Goal: Information Seeking & Learning: Learn about a topic

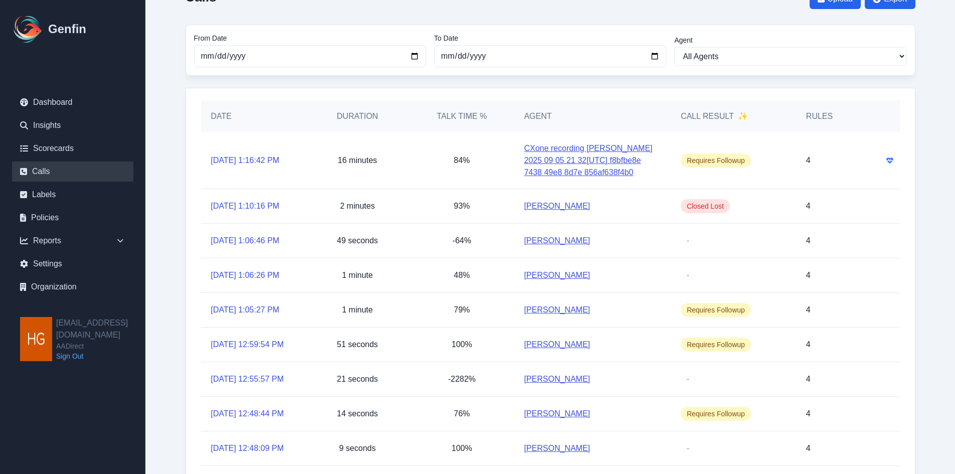
scroll to position [122, 0]
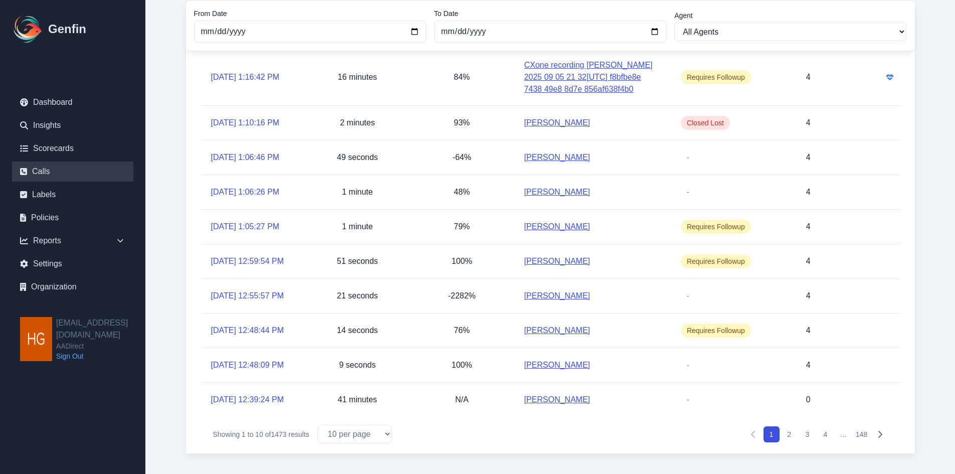
click at [793, 433] on button "2" at bounding box center [790, 434] width 16 height 16
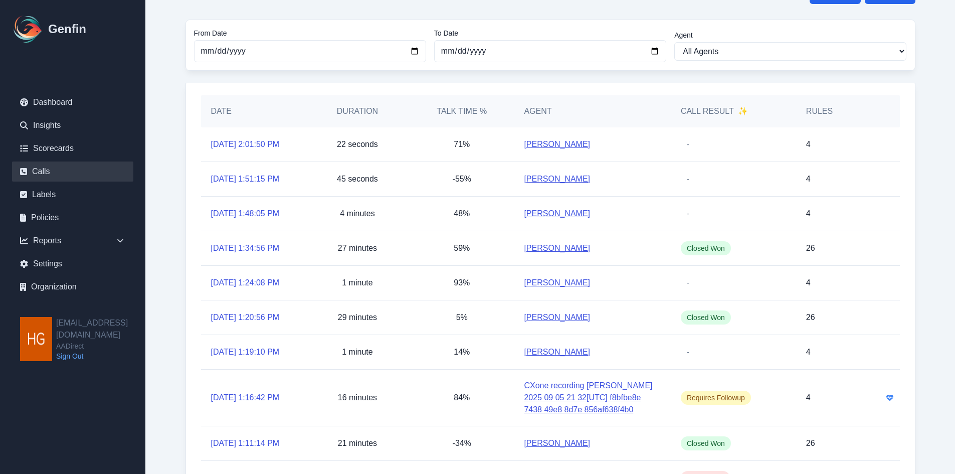
scroll to position [122, 0]
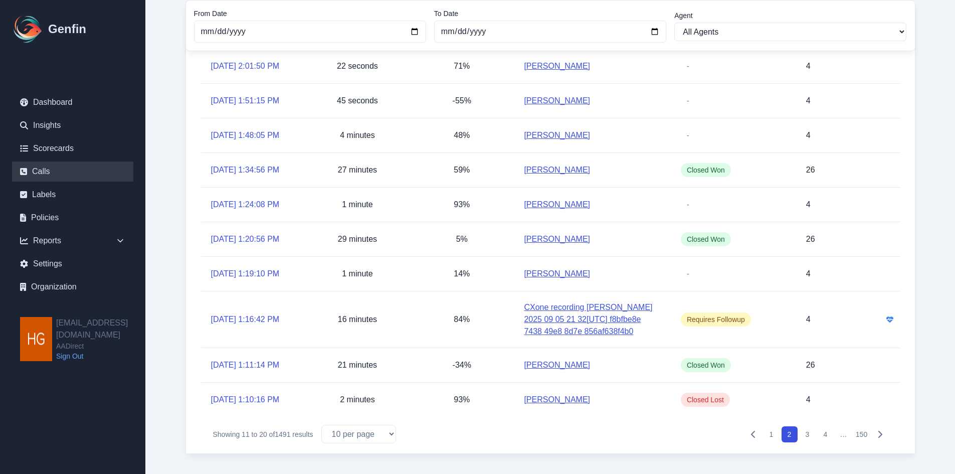
click at [808, 433] on button "3" at bounding box center [808, 434] width 16 height 16
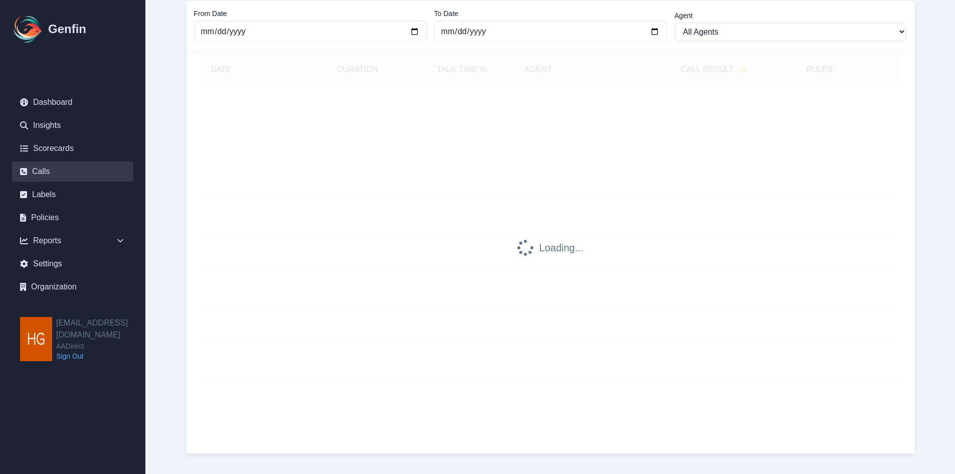
scroll to position [100, 0]
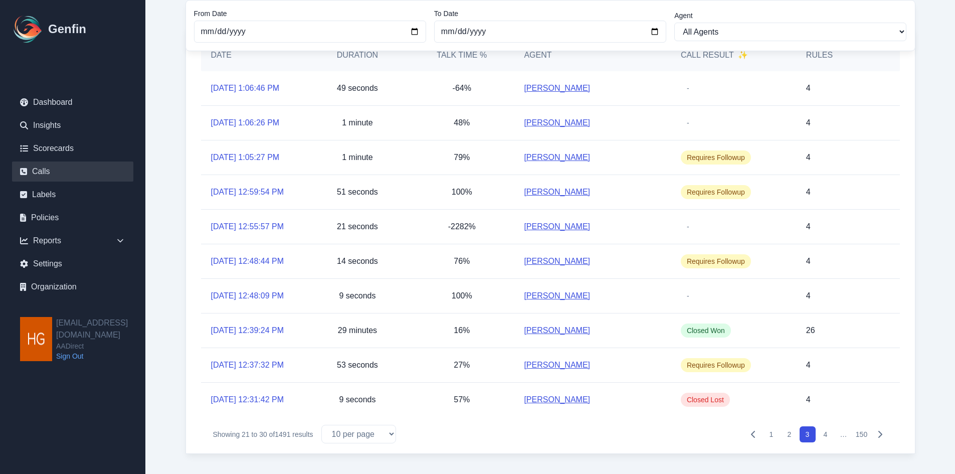
click at [559, 157] on link "[PERSON_NAME]" at bounding box center [557, 157] width 66 height 12
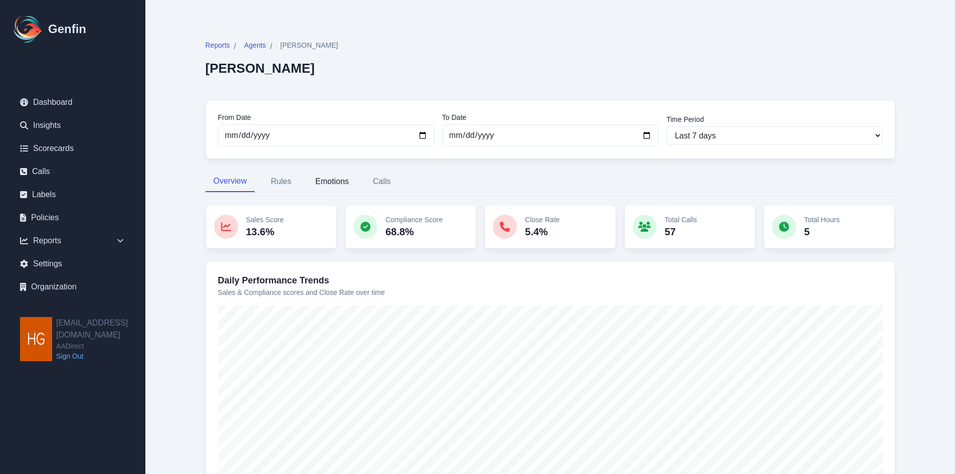
click at [341, 178] on button "Emotions" at bounding box center [332, 181] width 50 height 21
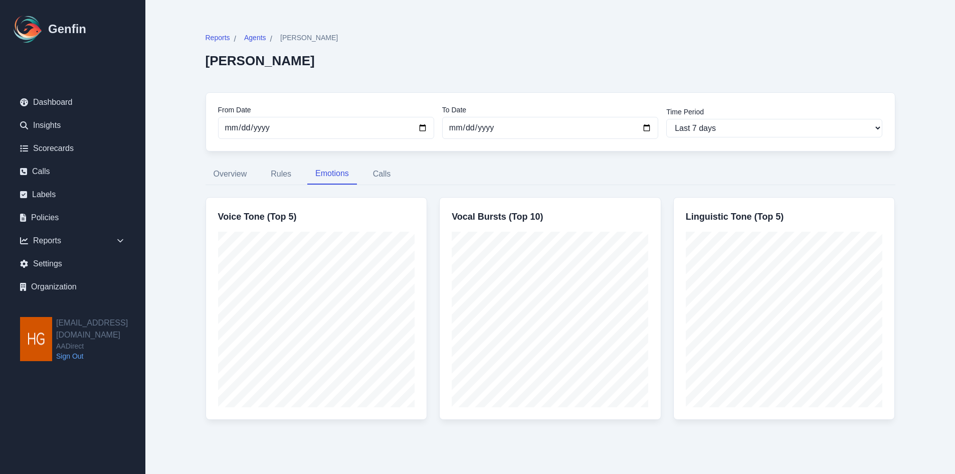
scroll to position [10, 0]
click at [381, 172] on button "Calls" at bounding box center [382, 172] width 34 height 21
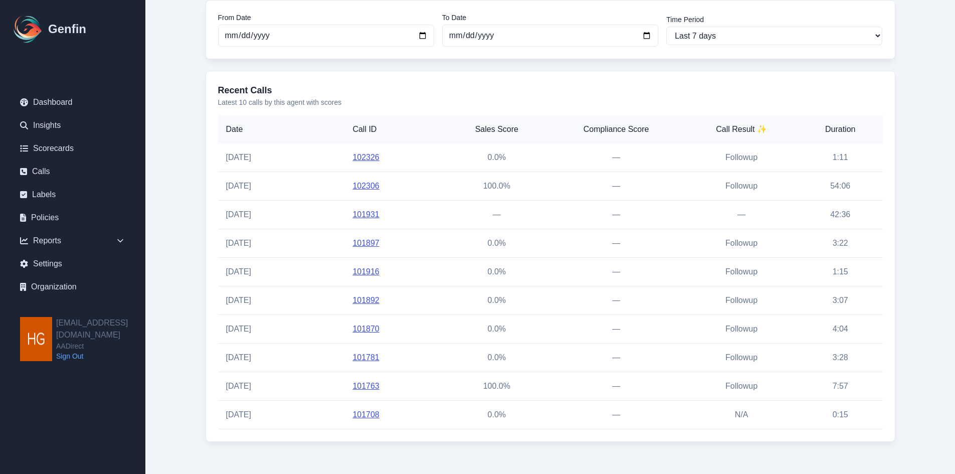
scroll to position [142, 0]
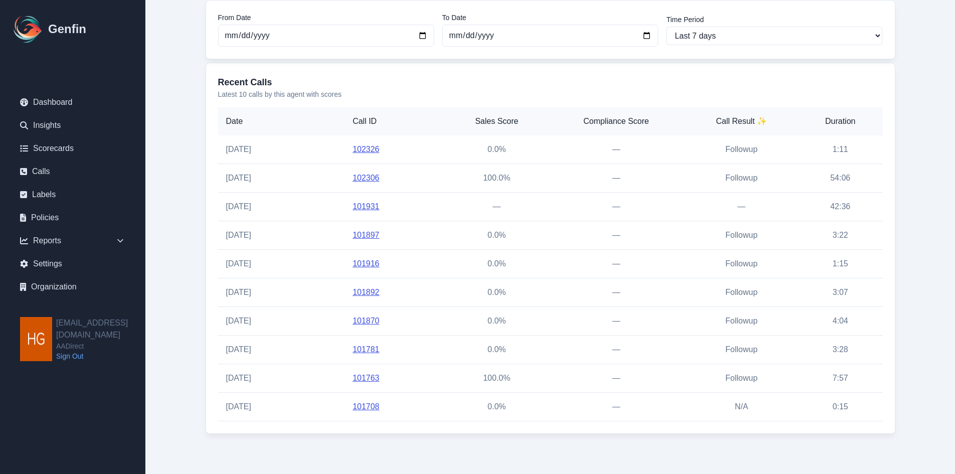
click at [358, 177] on link "102306" at bounding box center [366, 178] width 27 height 9
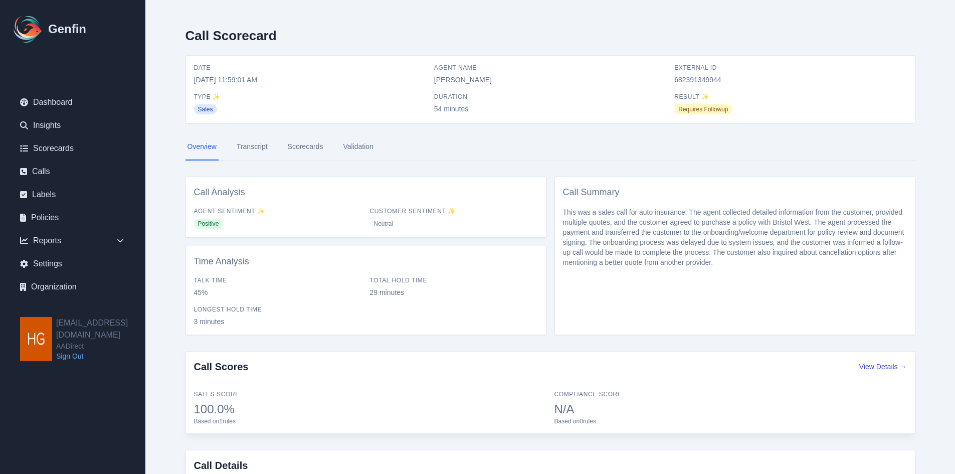
click at [249, 146] on link "Transcript" at bounding box center [252, 146] width 35 height 27
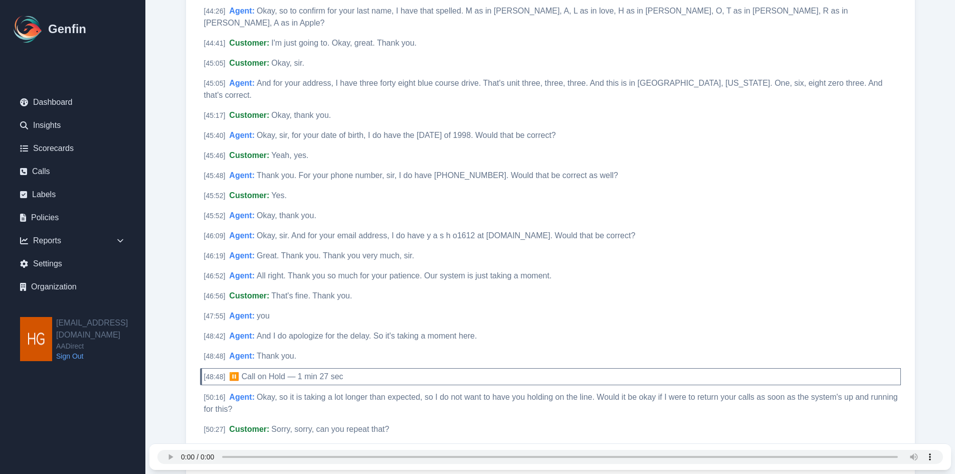
scroll to position [4113, 0]
